Goal: Information Seeking & Learning: Learn about a topic

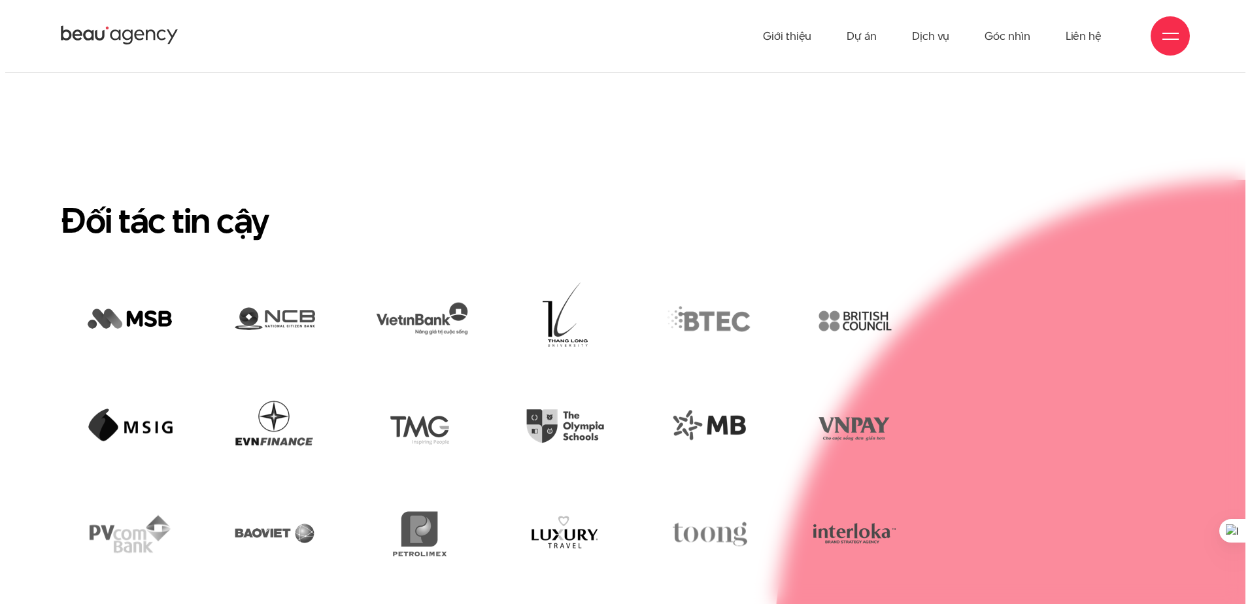
scroll to position [2911, 0]
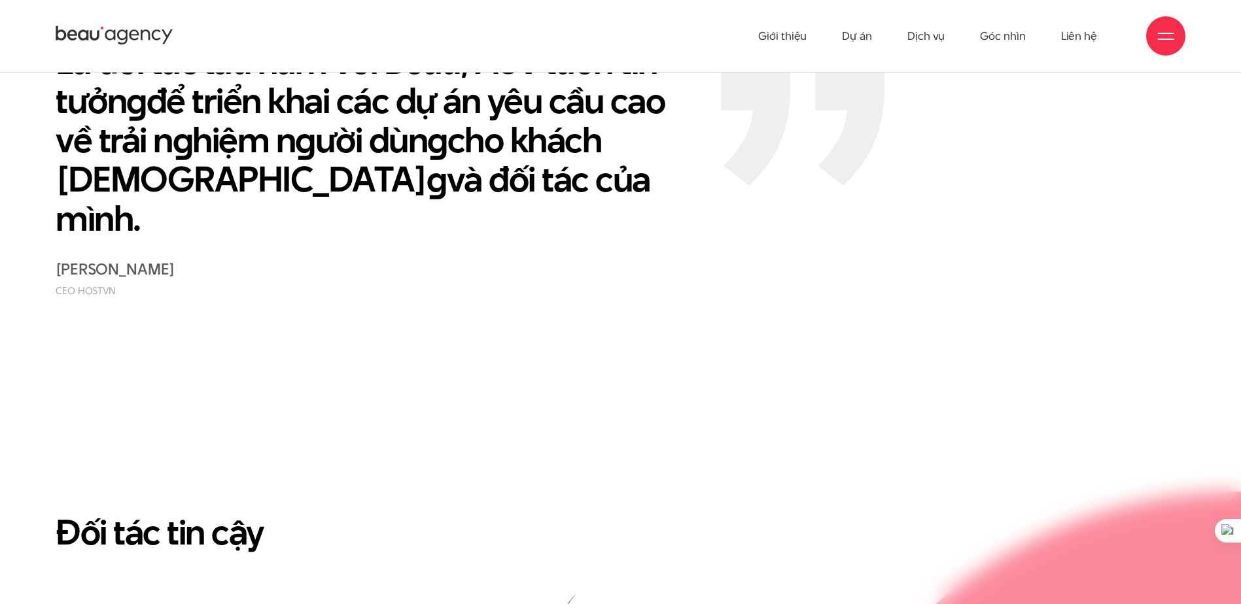
click at [1144, 47] on div "Giới thiệu Dự án Dịch vụ Góc nhìn Liên hệ" at bounding box center [620, 36] width 1129 height 72
click at [1162, 46] on div at bounding box center [1165, 35] width 39 height 39
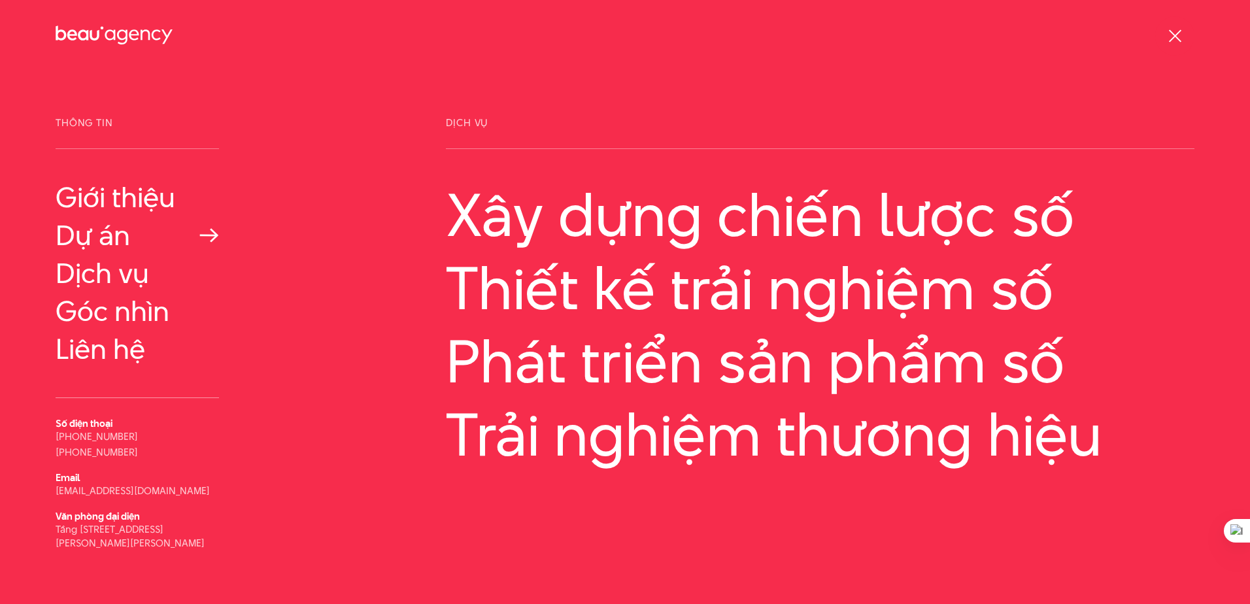
click at [114, 243] on link "Dự án" at bounding box center [137, 235] width 163 height 31
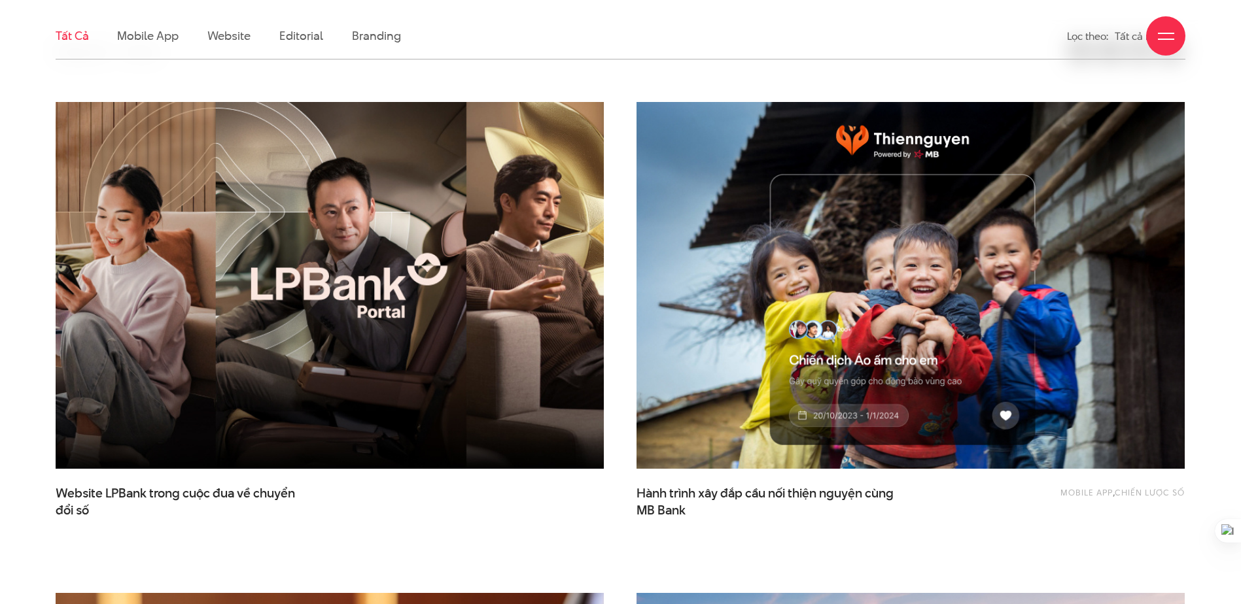
scroll to position [458, 0]
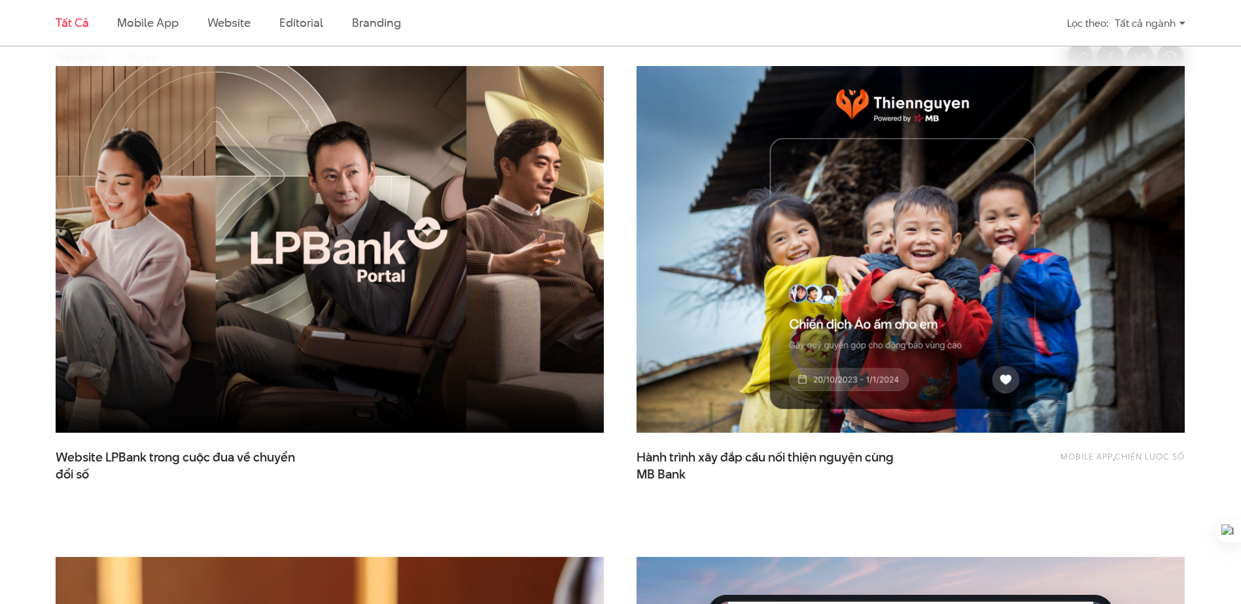
click at [498, 268] on img at bounding box center [329, 250] width 603 height 404
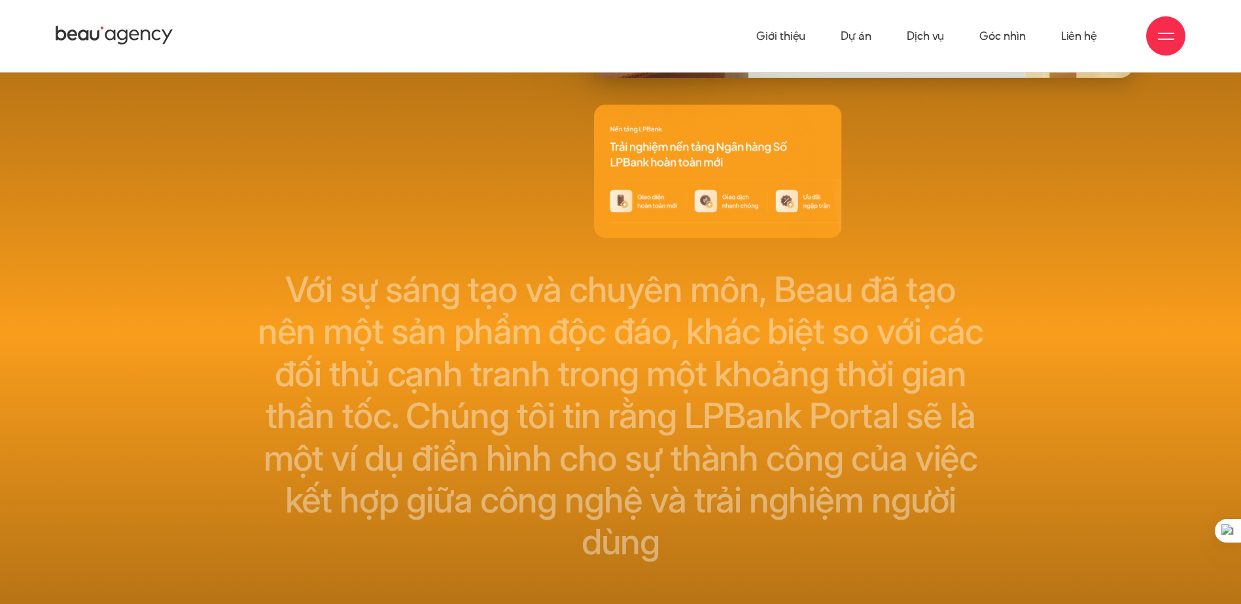
scroll to position [18941, 0]
